Goal: Information Seeking & Learning: Learn about a topic

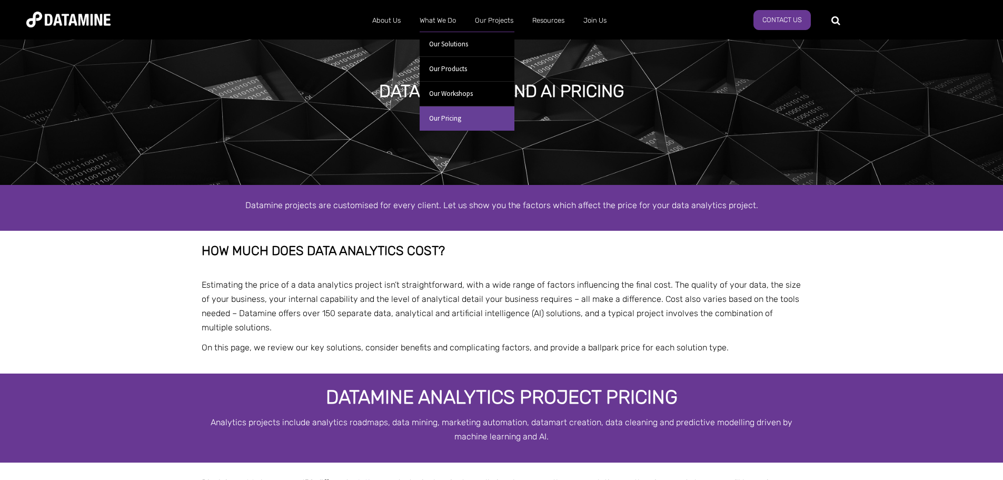
click at [438, 117] on link "Our Pricing" at bounding box center [467, 118] width 95 height 25
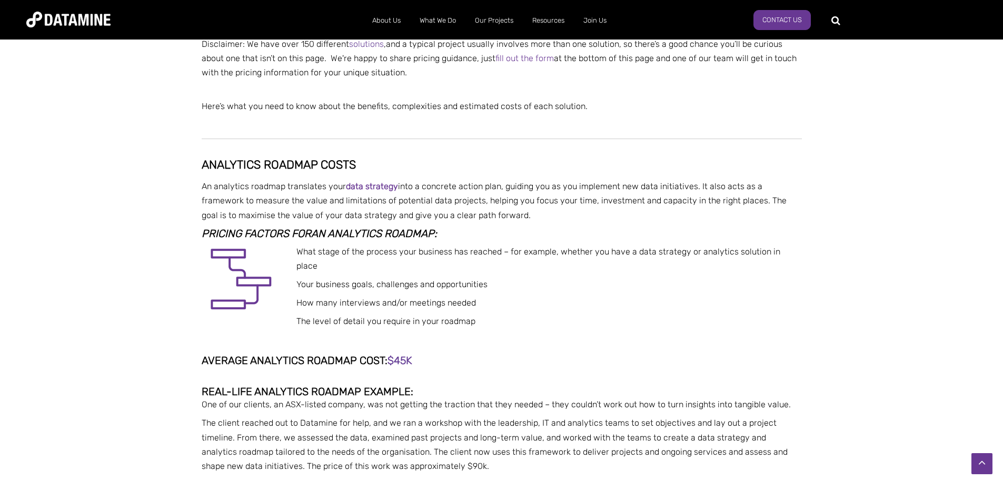
scroll to position [632, 0]
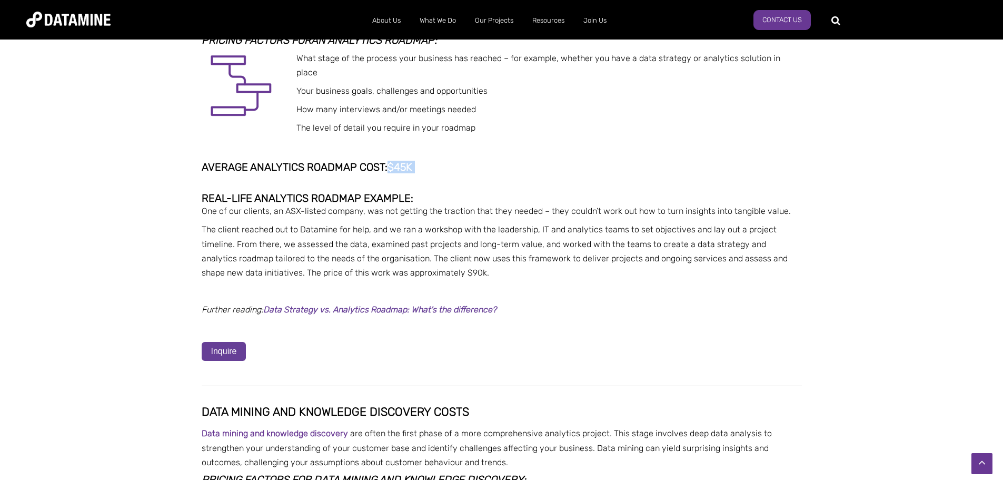
drag, startPoint x: 416, startPoint y: 154, endPoint x: 391, endPoint y: 154, distance: 24.2
click at [391, 161] on span "Average analytics roadmap cost: $45k" at bounding box center [308, 167] width 213 height 13
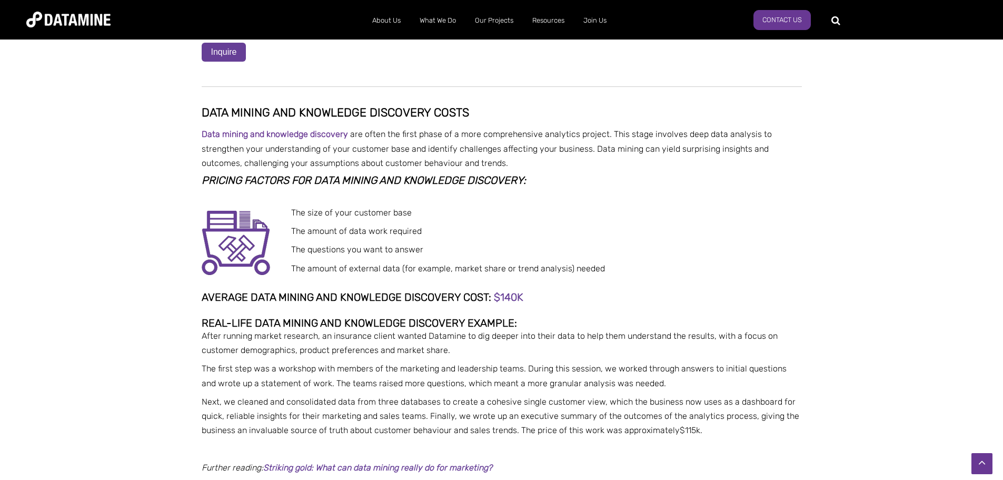
scroll to position [948, 0]
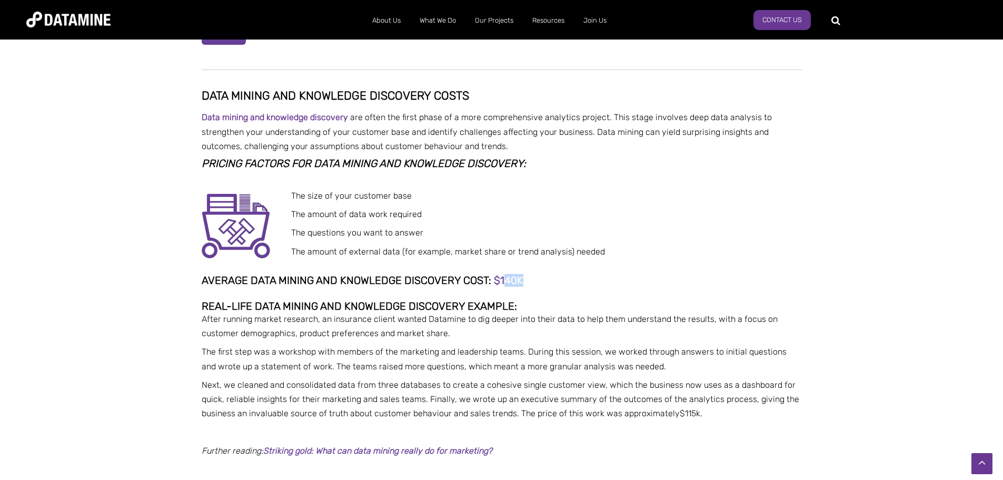
drag, startPoint x: 518, startPoint y: 268, endPoint x: 504, endPoint y: 268, distance: 14.2
click at [504, 274] on span "$140K" at bounding box center [508, 280] width 29 height 13
click at [458, 274] on span "Average data mining and knowledge discovery cost:" at bounding box center [347, 280] width 290 height 13
drag, startPoint x: 529, startPoint y: 263, endPoint x: 491, endPoint y: 270, distance: 38.4
click at [491, 274] on h4 "Average data mining and knowledge discovery cost: : $140K" at bounding box center [502, 280] width 600 height 12
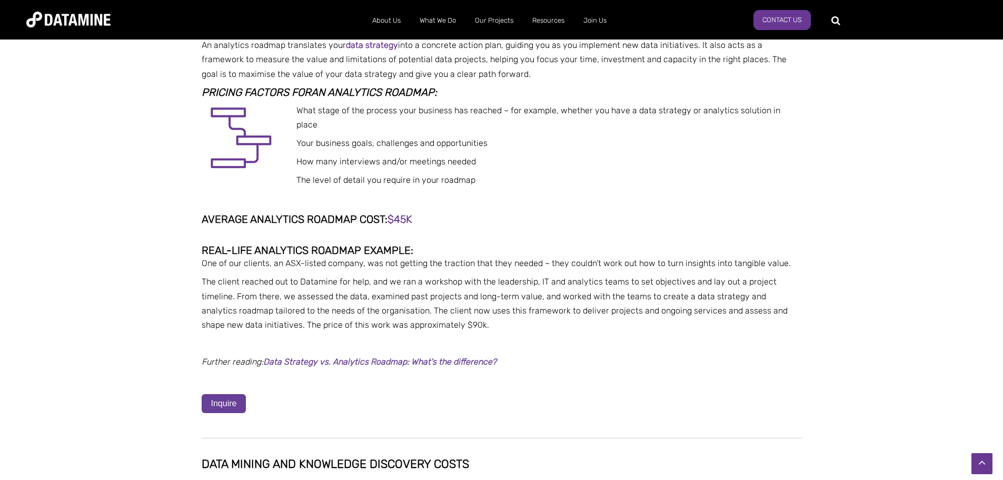
scroll to position [579, 0]
drag, startPoint x: 424, startPoint y: 207, endPoint x: 380, endPoint y: 210, distance: 43.8
click at [380, 214] on h4 "Average analytics roadmap cost: $45k" at bounding box center [502, 220] width 600 height 12
click at [404, 213] on span "$45k" at bounding box center [400, 219] width 25 height 13
drag, startPoint x: 417, startPoint y: 200, endPoint x: 357, endPoint y: 198, distance: 59.5
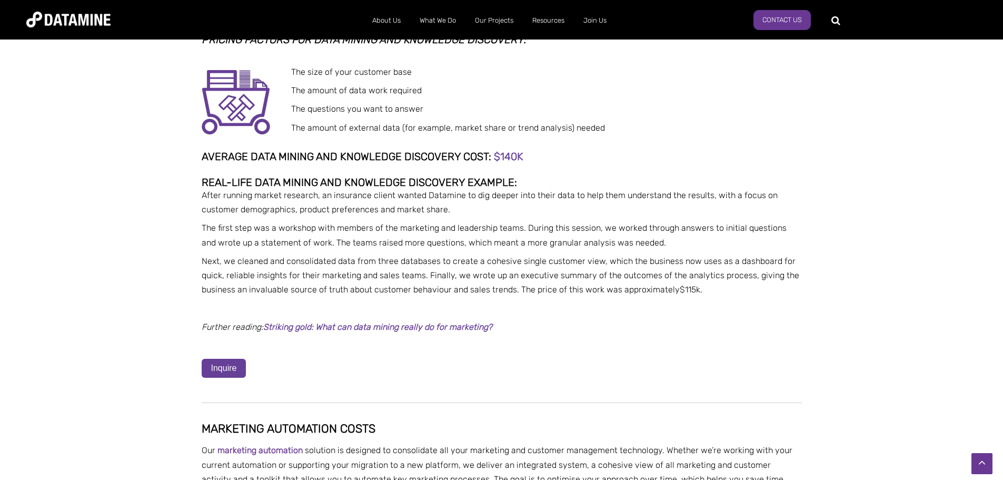
scroll to position [1053, 0]
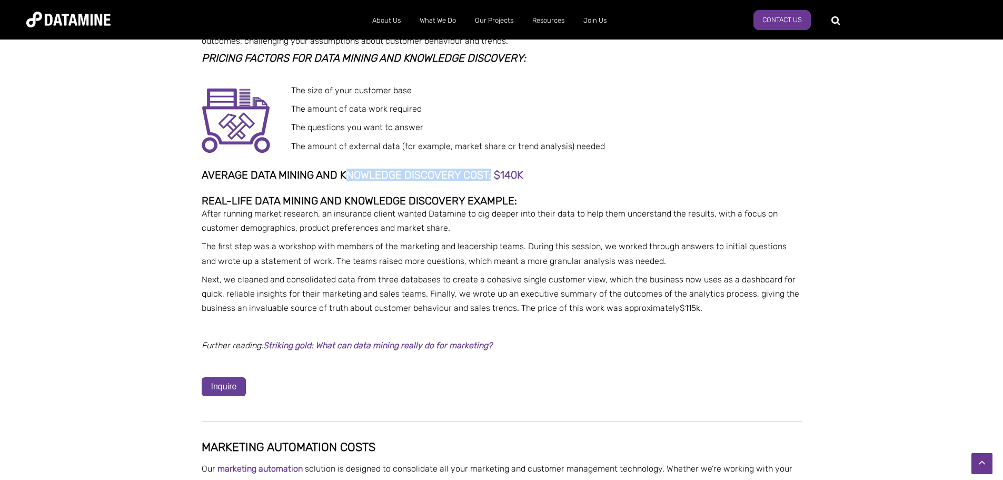
drag, startPoint x: 344, startPoint y: 161, endPoint x: 488, endPoint y: 155, distance: 143.9
click at [489, 169] on h4 "Average data mining and knowledge discovery cost: : $140K" at bounding box center [502, 175] width 600 height 12
drag, startPoint x: 209, startPoint y: 159, endPoint x: 312, endPoint y: 155, distance: 103.8
click at [312, 169] on span "Average data mining and knowledge discovery cost:" at bounding box center [347, 175] width 290 height 13
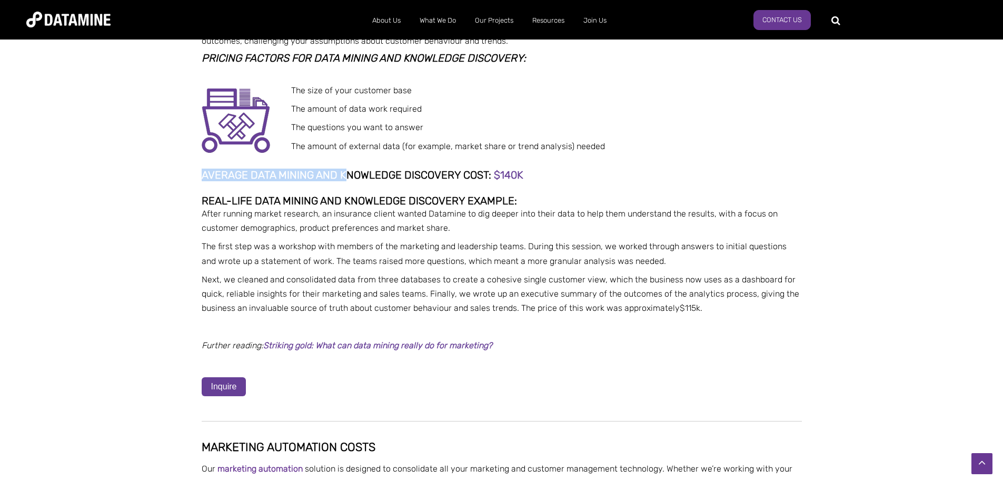
drag, startPoint x: 199, startPoint y: 155, endPoint x: 343, endPoint y: 165, distance: 145.2
click at [404, 169] on span "Average data mining and knowledge discovery cost:" at bounding box center [347, 175] width 290 height 13
drag, startPoint x: 204, startPoint y: 157, endPoint x: 492, endPoint y: 161, distance: 288.1
click at [492, 169] on h4 "Average data mining and knowledge discovery cost: : $140K" at bounding box center [502, 175] width 600 height 12
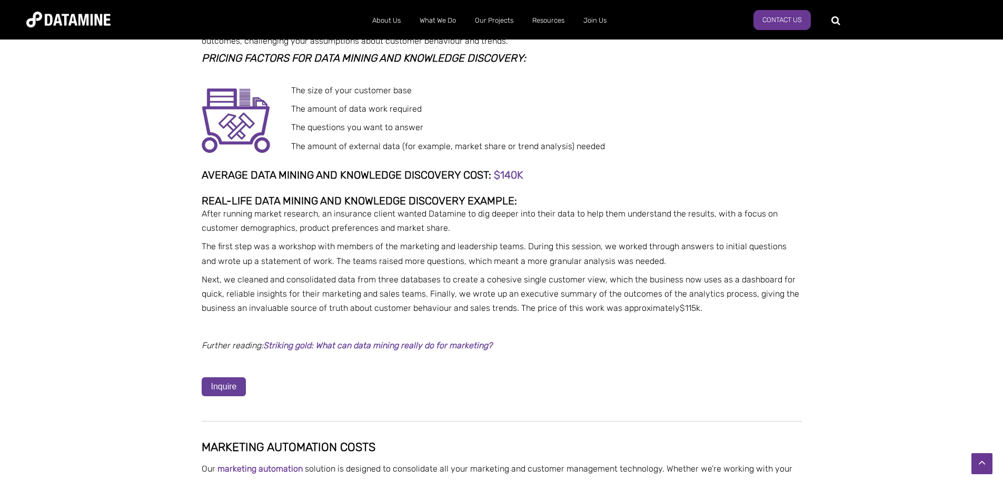
click at [543, 157] on h4 at bounding box center [502, 163] width 600 height 12
